Goal: Information Seeking & Learning: Learn about a topic

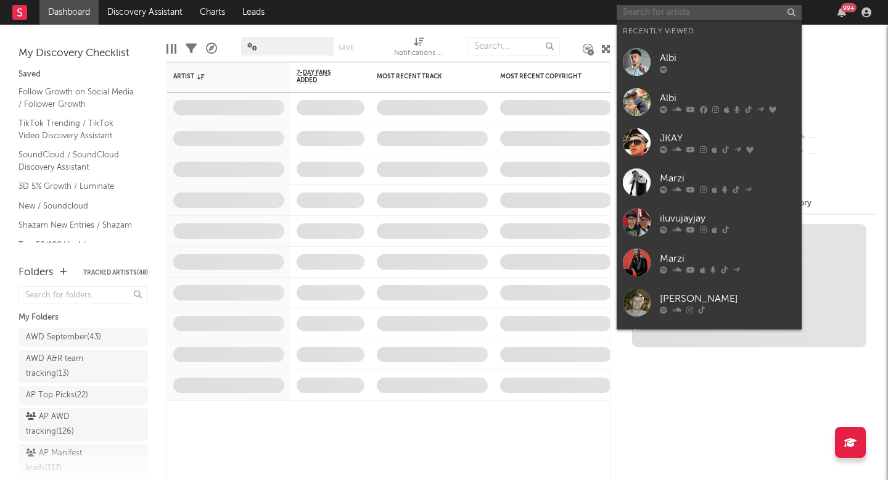
click at [657, 11] on input "text" at bounding box center [708, 12] width 185 height 15
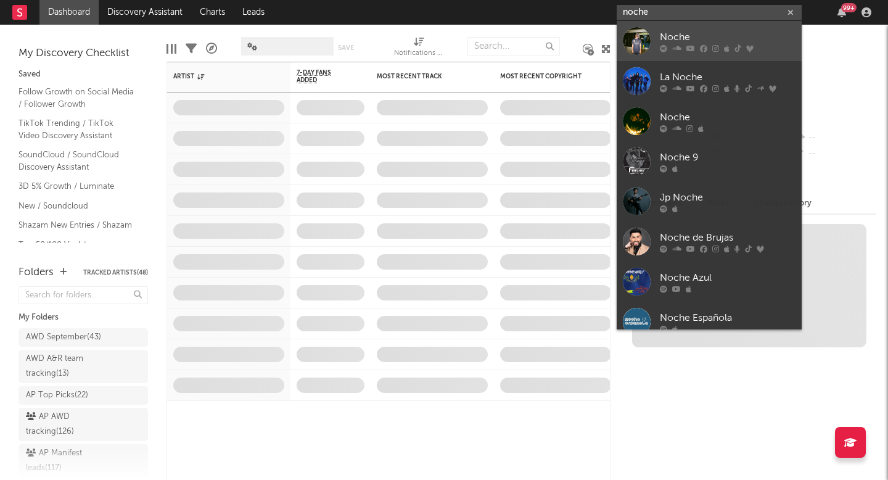
type input "noche"
click at [718, 21] on link "Noche" at bounding box center [708, 41] width 185 height 40
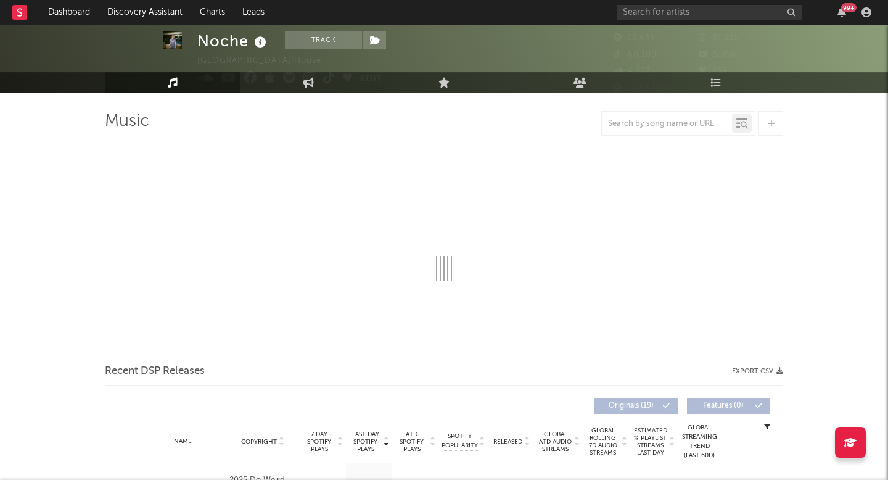
select select "1w"
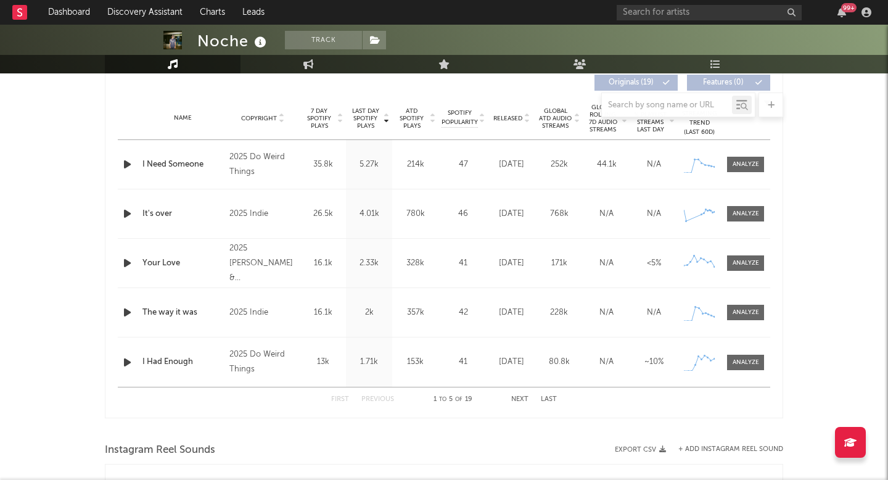
scroll to position [503, 0]
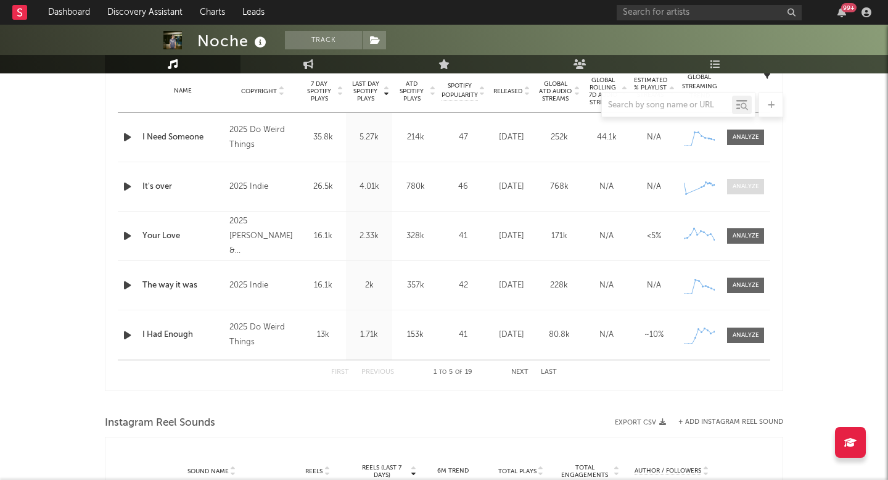
click at [755, 179] on span at bounding box center [745, 186] width 37 height 15
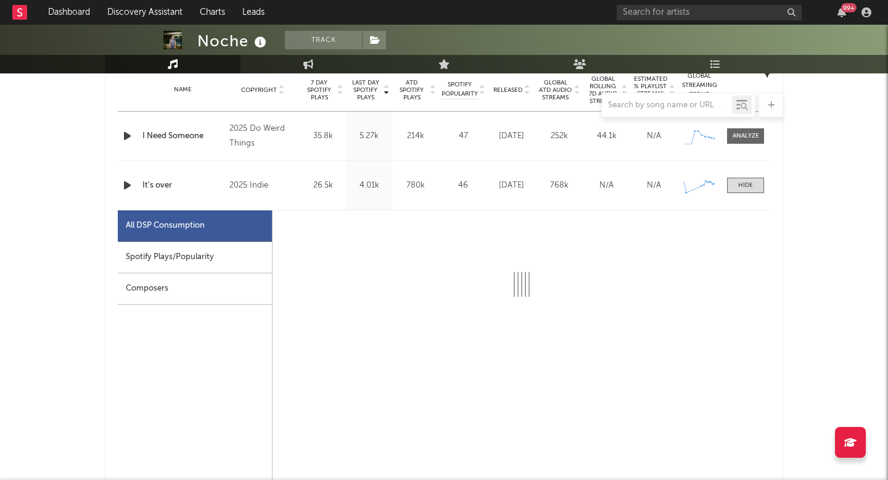
select select "1w"
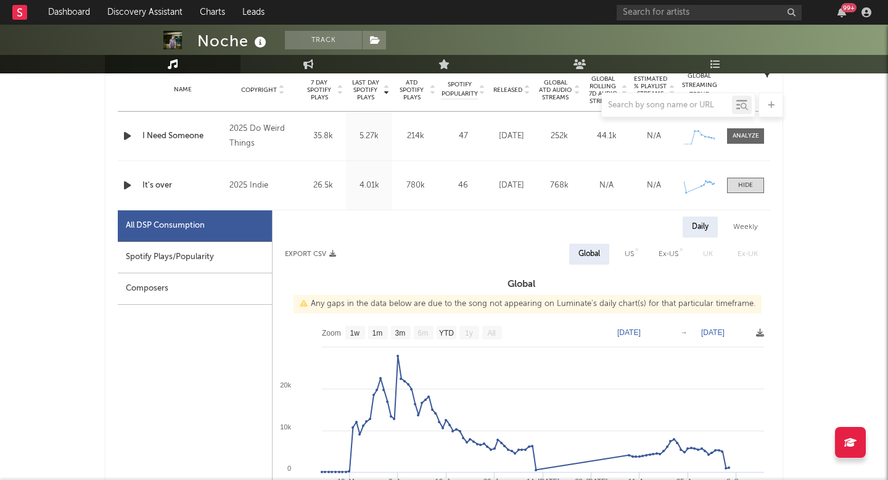
scroll to position [626, 0]
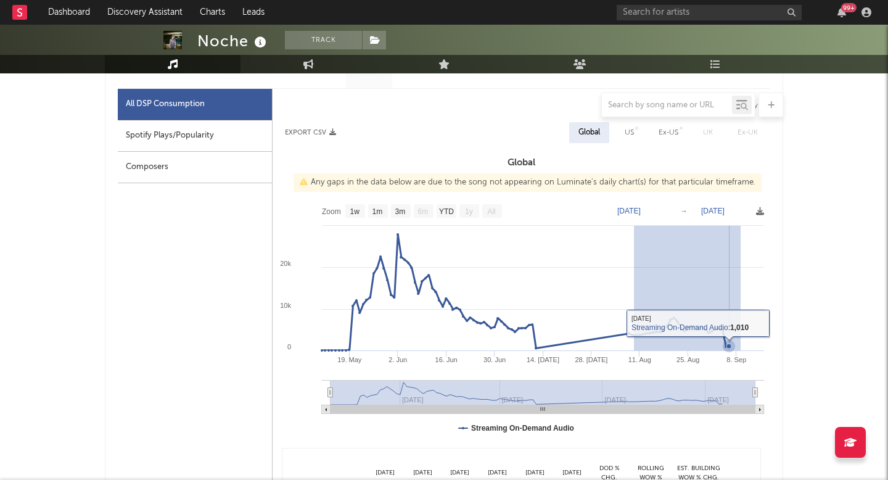
drag, startPoint x: 634, startPoint y: 332, endPoint x: 740, endPoint y: 345, distance: 107.4
click at [740, 345] on icon "Created with Highcharts 10.3.3 19. [DATE]. Jun [DATE]. Jun [DATE]. [DATE] [DATE…" at bounding box center [520, 321] width 497 height 247
type input "[DATE]"
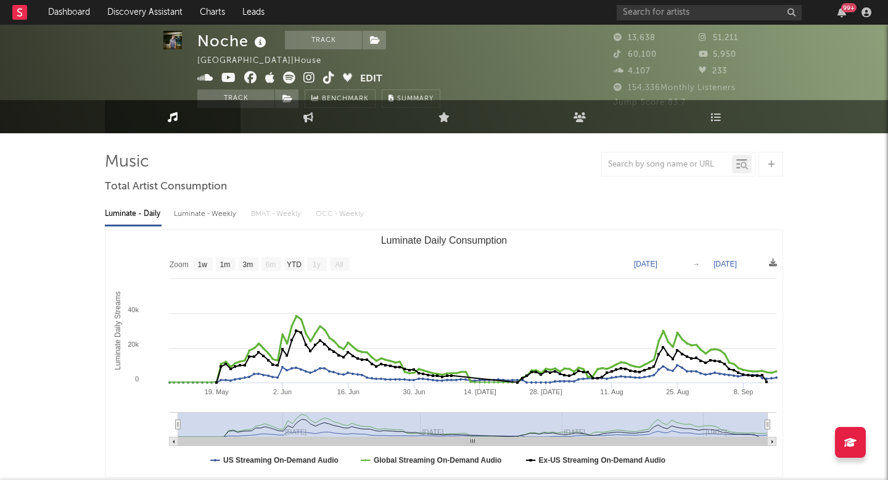
scroll to position [0, 0]
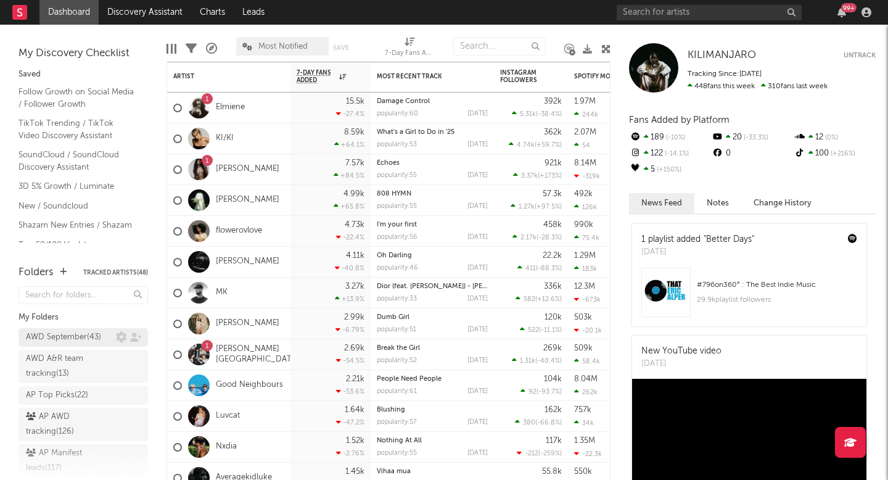
click at [59, 341] on div "AWD September ( 43 )" at bounding box center [63, 337] width 75 height 15
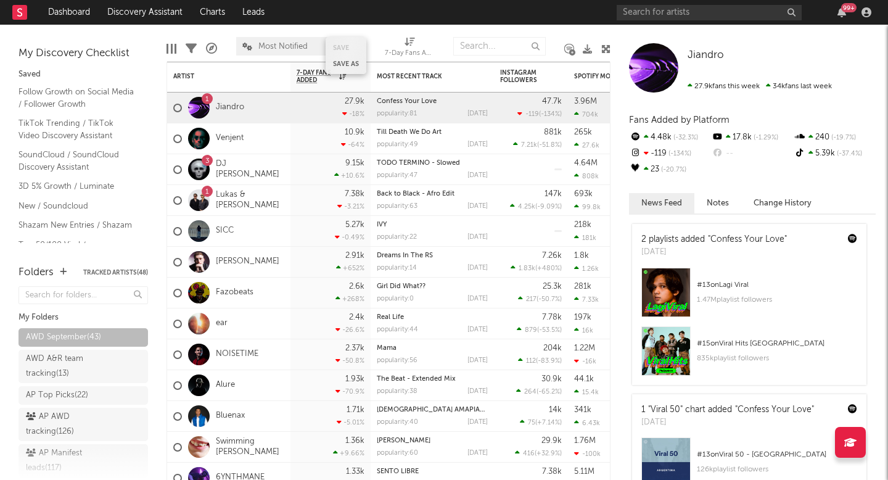
click at [343, 65] on button "Save as" at bounding box center [346, 63] width 26 height 7
click at [423, 112] on div "popularity: 81 2025-06-24" at bounding box center [432, 113] width 111 height 7
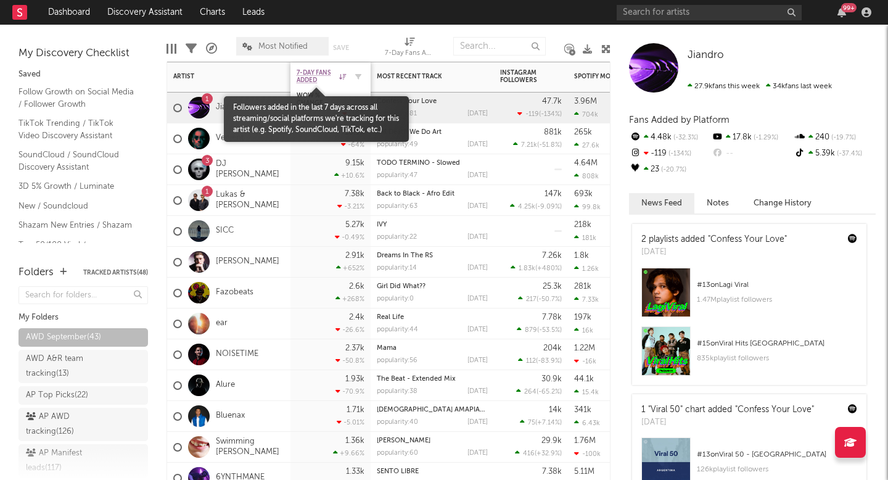
click at [311, 70] on span "7-Day Fans Added" at bounding box center [315, 76] width 39 height 15
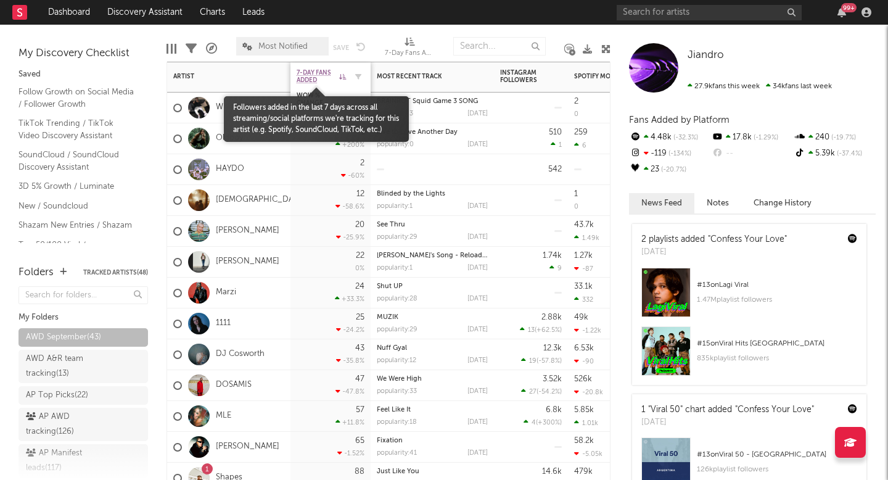
click at [321, 75] on span "7-Day Fans Added" at bounding box center [315, 76] width 39 height 15
